Goal: Task Accomplishment & Management: Use online tool/utility

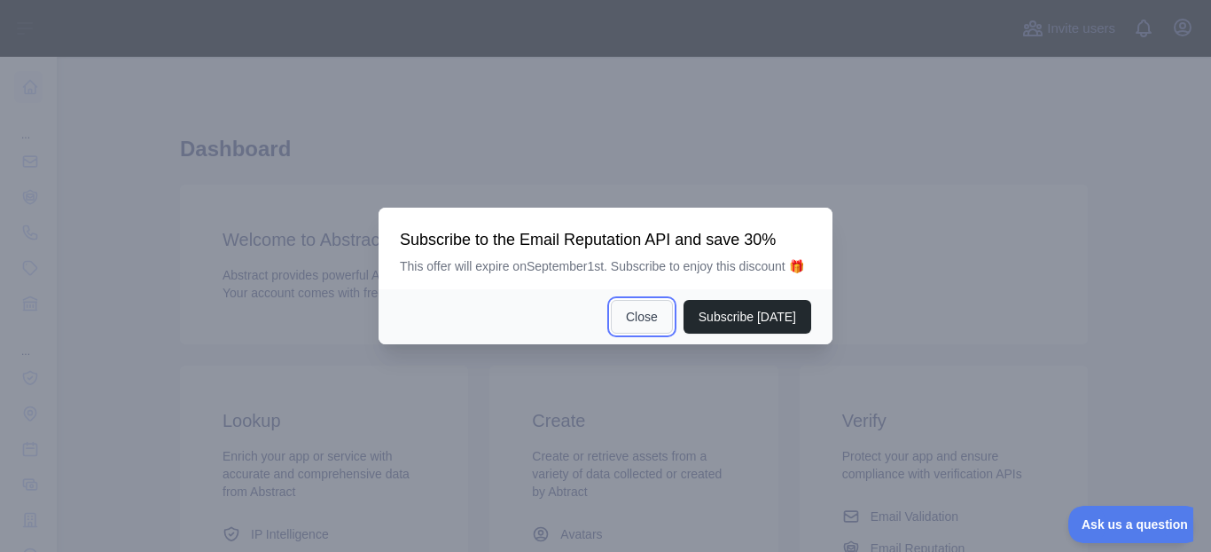
click at [651, 314] on button "Close" at bounding box center [642, 317] width 62 height 34
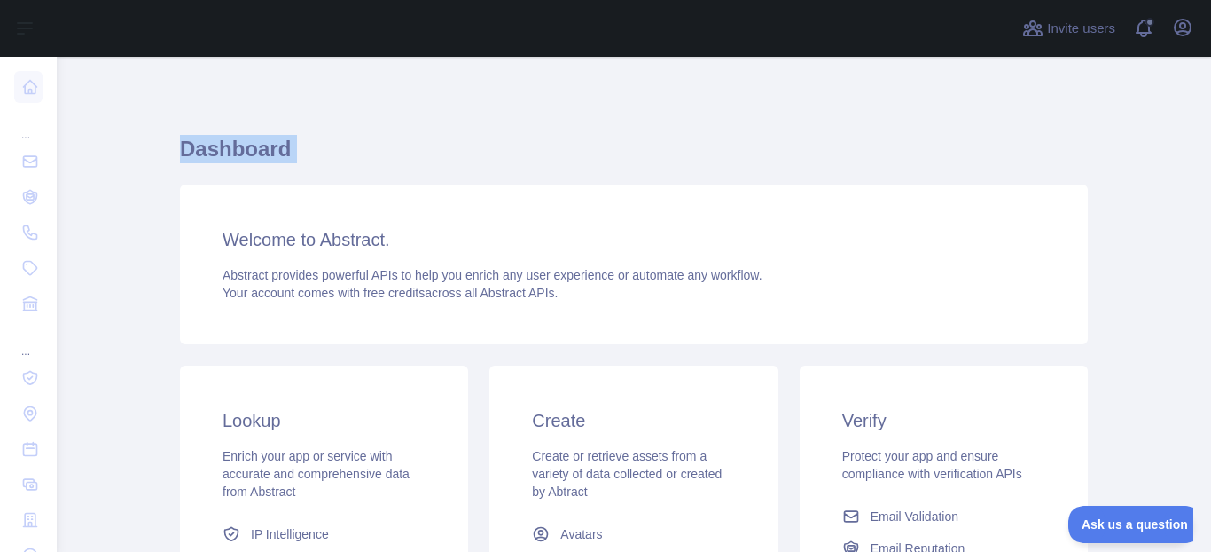
drag, startPoint x: 1199, startPoint y: 119, endPoint x: 1207, endPoint y: 185, distance: 67.0
click at [1207, 185] on main "Dashboard Welcome to Abstract. Abstract provides powerful APIs to help you enri…" at bounding box center [634, 304] width 1155 height 495
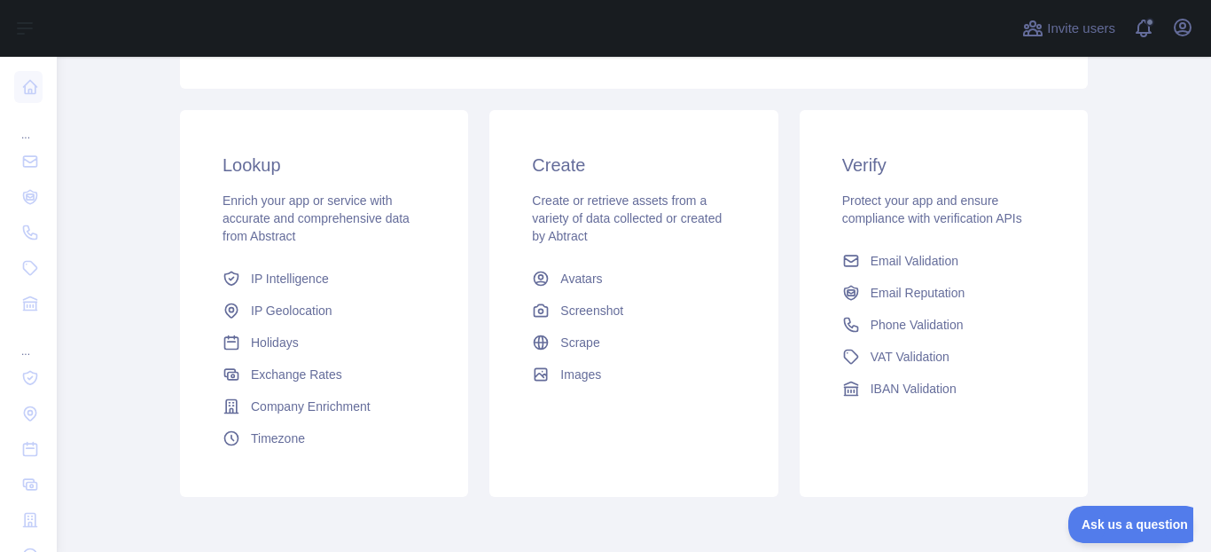
scroll to position [247, 0]
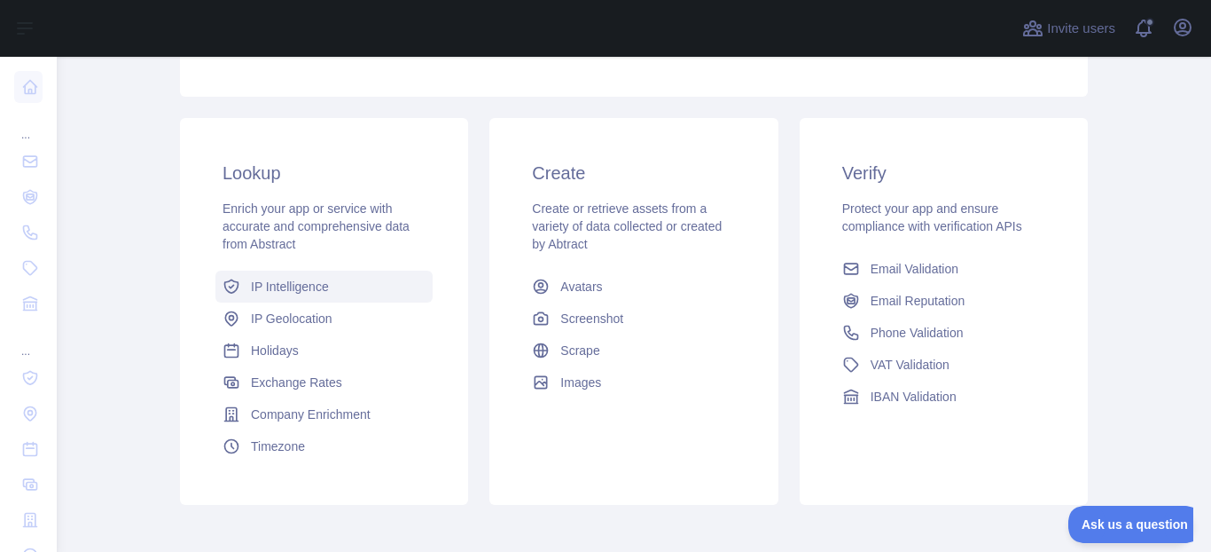
click at [266, 286] on span "IP Intelligence" at bounding box center [290, 287] width 78 height 18
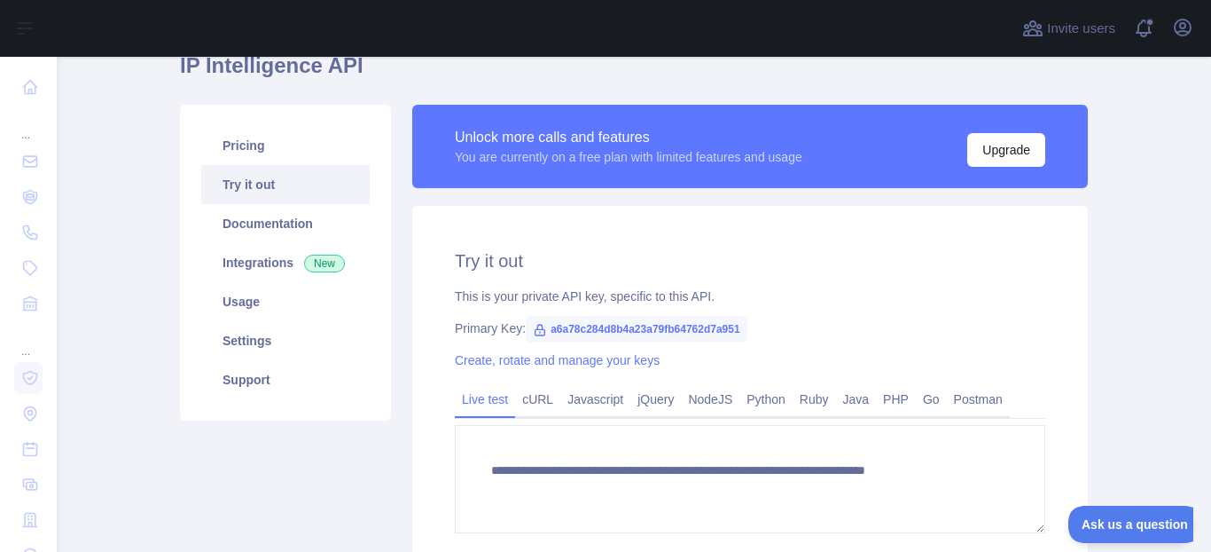
scroll to position [165, 0]
type textarea "**********"
drag, startPoint x: 543, startPoint y: 327, endPoint x: 746, endPoint y: 333, distance: 203.1
click at [746, 325] on div "Primary Key: a6a78c284d8b4a23a79fb64762d7a951" at bounding box center [750, 328] width 591 height 18
copy span "a6a78c284d8b4a23a79fb64762d7a951"
